Goal: Task Accomplishment & Management: Complete application form

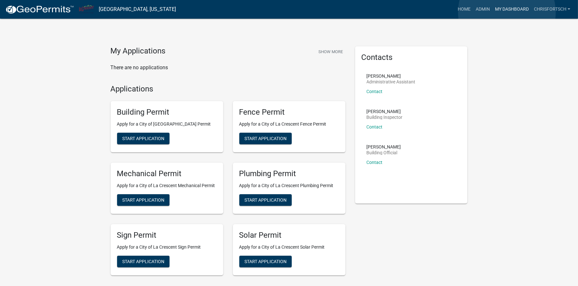
click at [507, 12] on link "My Dashboard" at bounding box center [511, 9] width 39 height 12
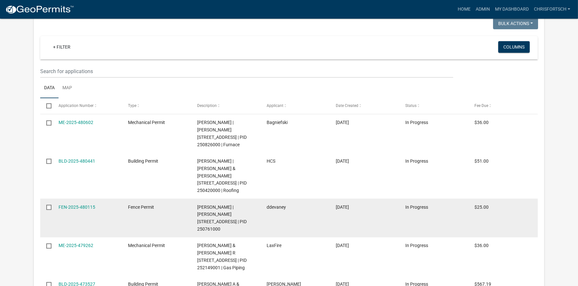
scroll to position [648, 0]
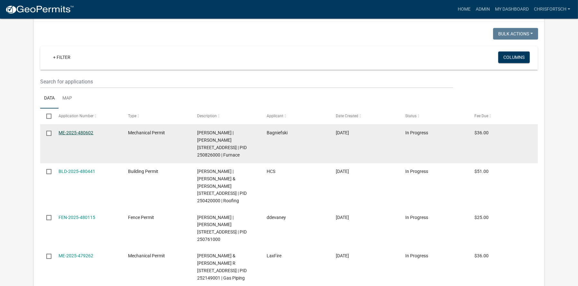
click at [81, 135] on link "ME-2025-480602" at bounding box center [76, 132] width 35 height 5
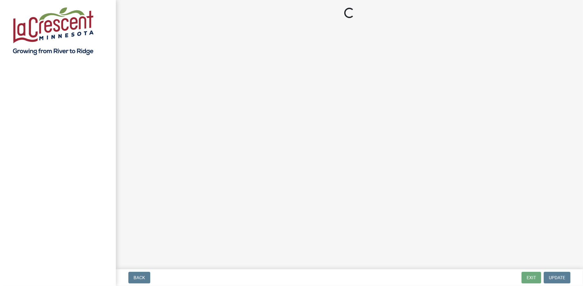
select select "3: 3"
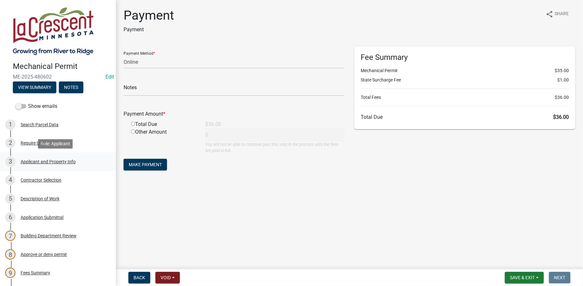
click at [37, 161] on div "Applicant and Property Info" at bounding box center [48, 161] width 55 height 5
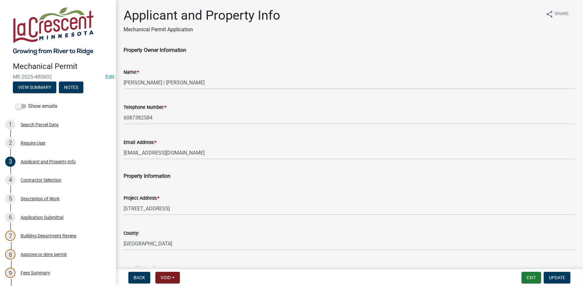
click at [123, 82] on div "Name: * [PERSON_NAME] | [PERSON_NAME]" at bounding box center [349, 74] width 461 height 30
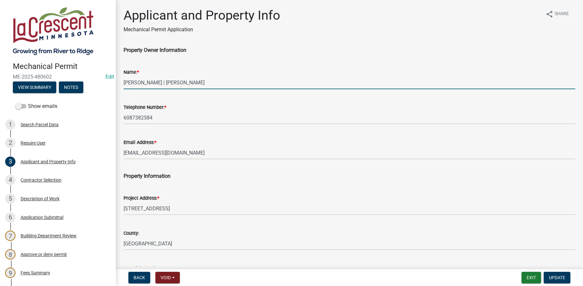
click at [124, 82] on input "[PERSON_NAME] | [PERSON_NAME]" at bounding box center [350, 82] width 452 height 13
click at [215, 82] on input "[PERSON_NAME] & [PERSON_NAME]" at bounding box center [350, 82] width 452 height 13
click at [232, 82] on input "[PERSON_NAME] & [PERSON_NAME]" at bounding box center [350, 82] width 452 height 13
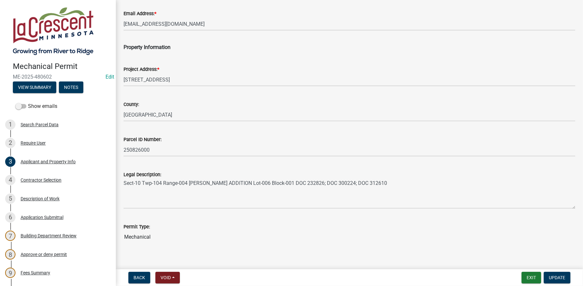
scroll to position [136, 0]
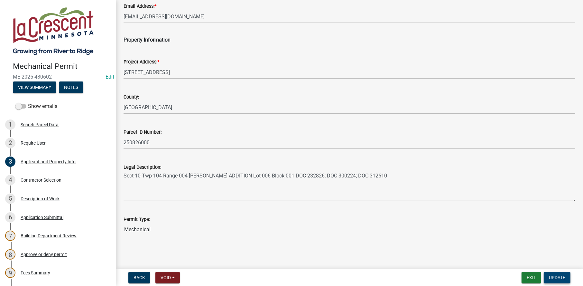
type input "[PERSON_NAME] & [PERSON_NAME]"
click at [560, 278] on span "Update" at bounding box center [557, 277] width 16 height 5
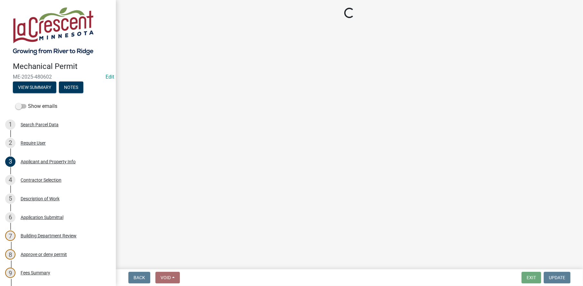
scroll to position [0, 0]
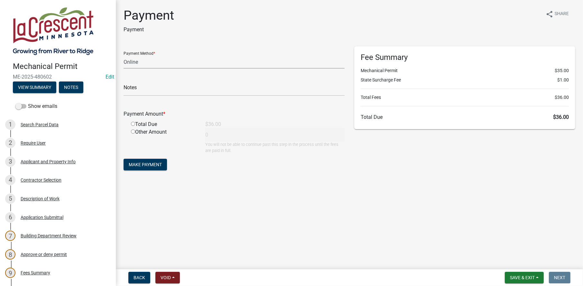
click at [136, 60] on select "Credit Card POS Check Cash Online" at bounding box center [234, 61] width 221 height 13
select select "1: 0"
click at [124, 55] on select "Credit Card POS Check Cash Online" at bounding box center [234, 61] width 221 height 13
click at [135, 84] on input "text" at bounding box center [234, 89] width 221 height 13
type input "026941"
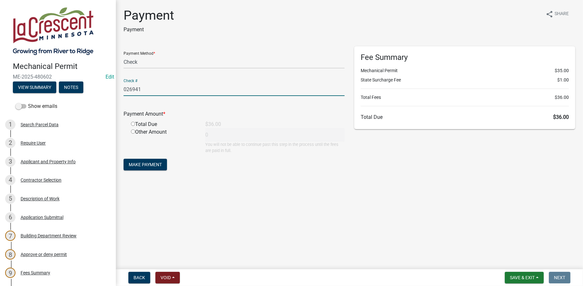
click at [132, 123] on input "radio" at bounding box center [133, 124] width 4 height 4
radio input "true"
type input "36"
click at [143, 163] on span "Make Payment" at bounding box center [145, 164] width 33 height 5
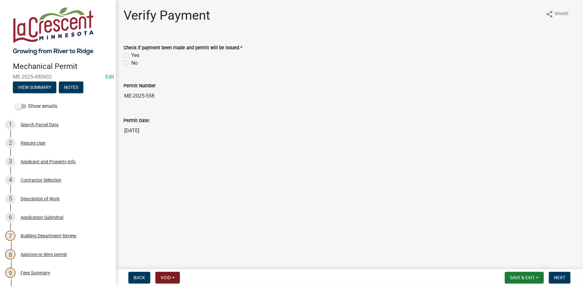
click at [131, 54] on label "Yes" at bounding box center [135, 55] width 8 height 8
click at [131, 54] on input "Yes" at bounding box center [133, 53] width 4 height 4
radio input "true"
click at [559, 273] on button "Next" at bounding box center [560, 277] width 22 height 12
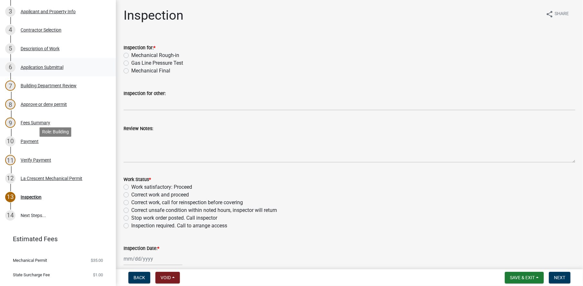
scroll to position [163, 0]
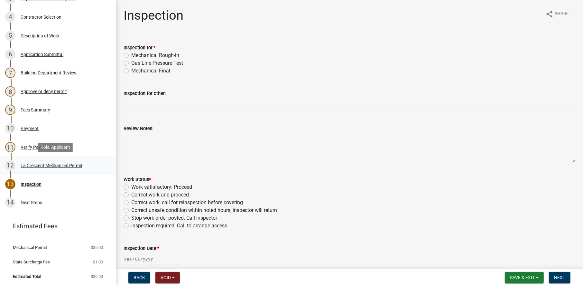
click at [50, 163] on div "La Crescent Mechanical Permit" at bounding box center [52, 165] width 62 height 5
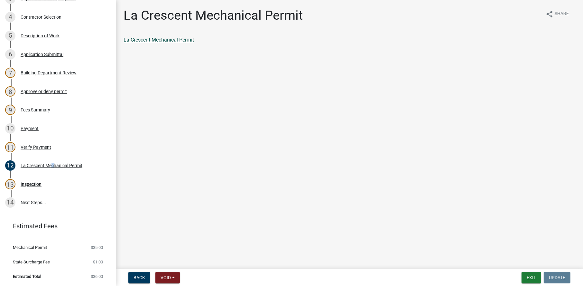
click at [165, 41] on link "La Crescent Mechanical Permit" at bounding box center [159, 40] width 70 height 6
